Goal: Share content

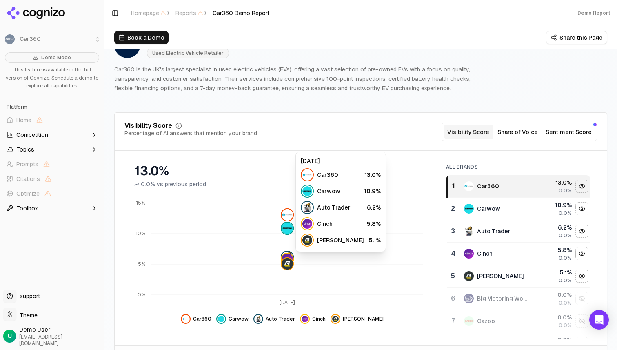
scroll to position [36, 0]
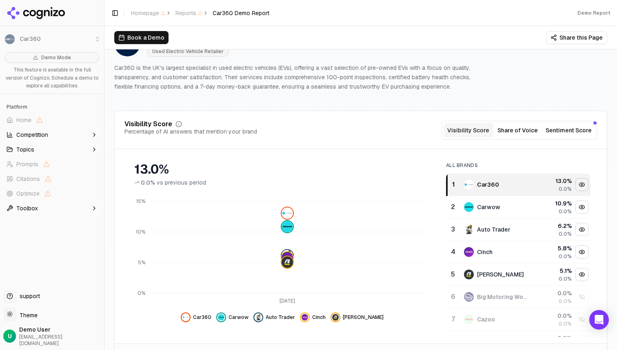
click at [527, 131] on button "Share of Voice" at bounding box center [517, 130] width 49 height 15
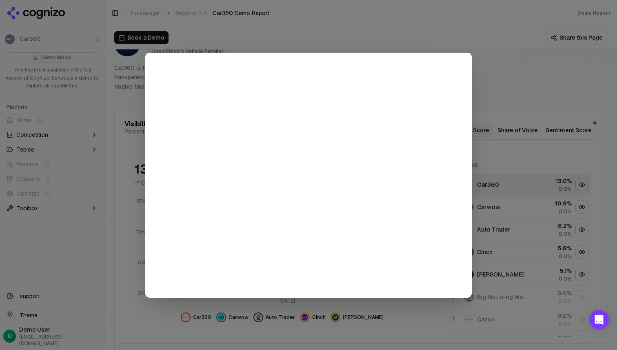
click at [484, 71] on div at bounding box center [308, 175] width 617 height 350
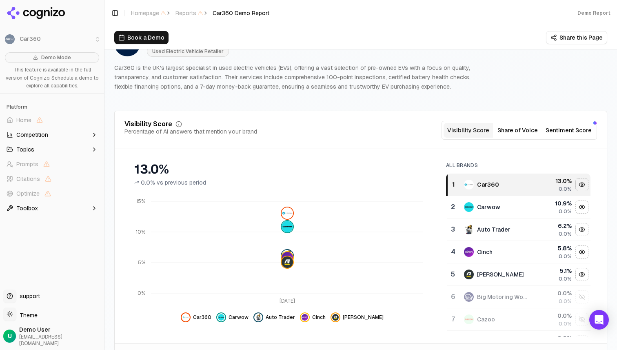
click at [577, 40] on button "Share this Page" at bounding box center [576, 37] width 61 height 13
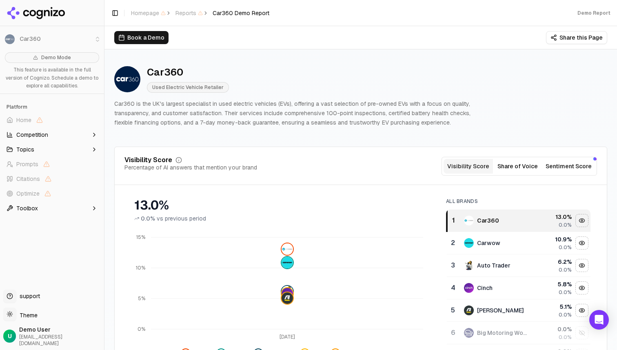
click at [531, 170] on button "Share of Voice" at bounding box center [517, 166] width 49 height 15
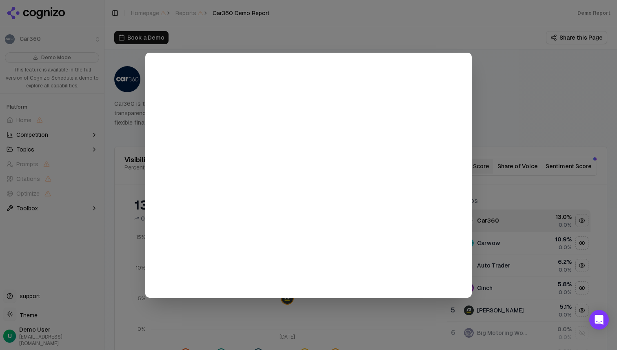
click at [468, 105] on div at bounding box center [308, 175] width 326 height 245
click at [588, 166] on div at bounding box center [308, 175] width 617 height 350
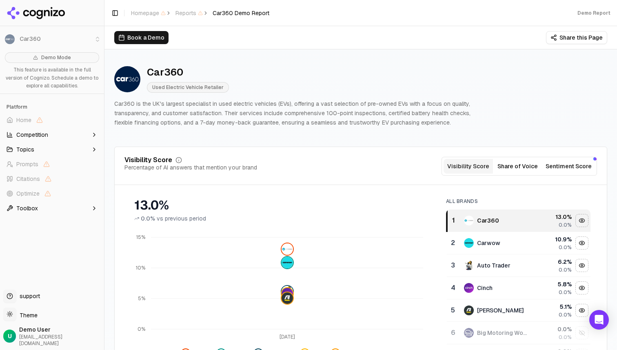
click at [573, 166] on button "Sentiment Score" at bounding box center [568, 166] width 53 height 15
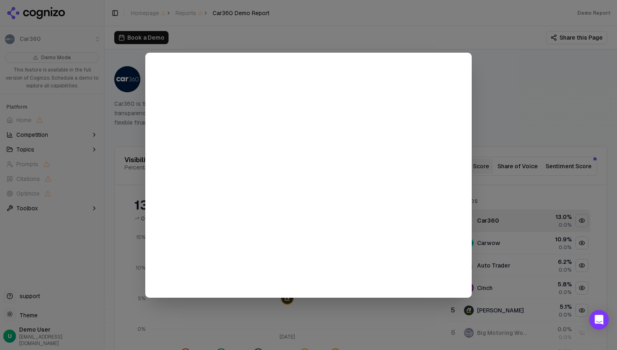
click at [546, 92] on div at bounding box center [308, 175] width 617 height 350
